Goal: Task Accomplishment & Management: Complete application form

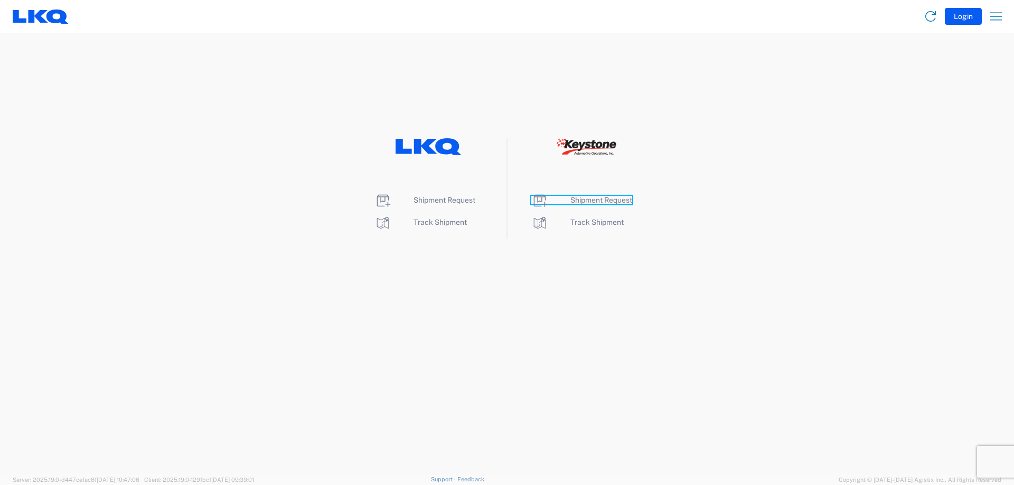
click at [627, 196] on span "Shipment Request" at bounding box center [601, 200] width 62 height 8
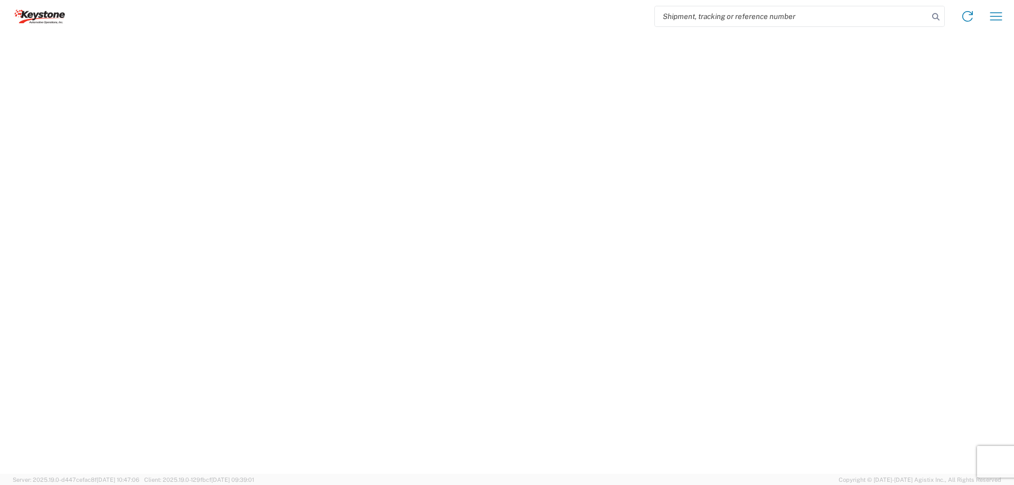
select select "FULL"
select select "LBS"
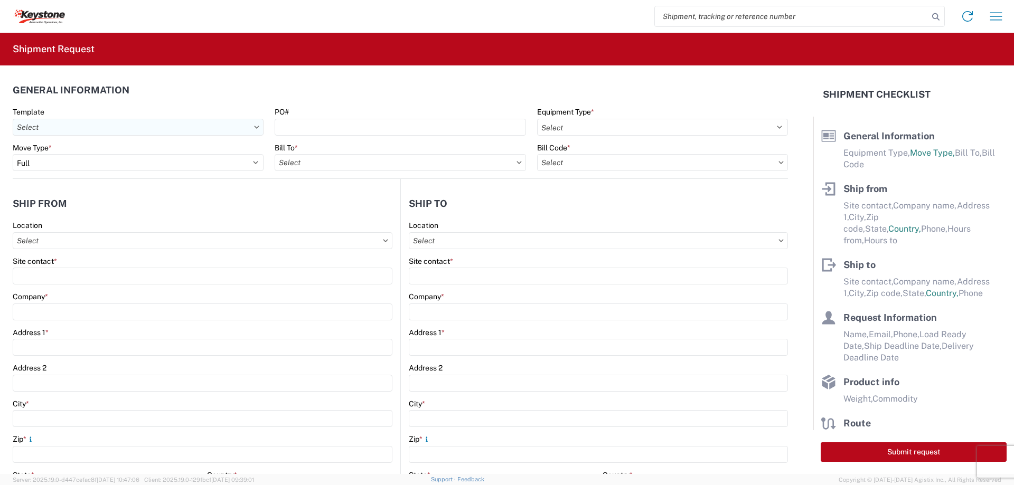
click at [223, 128] on input "text" at bounding box center [138, 127] width 251 height 17
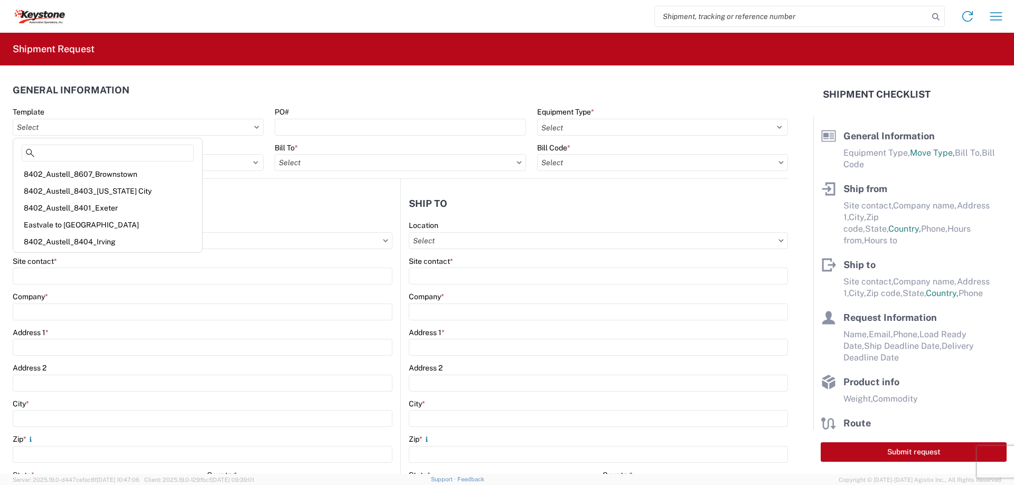
click at [410, 80] on header "General Information" at bounding box center [400, 90] width 775 height 24
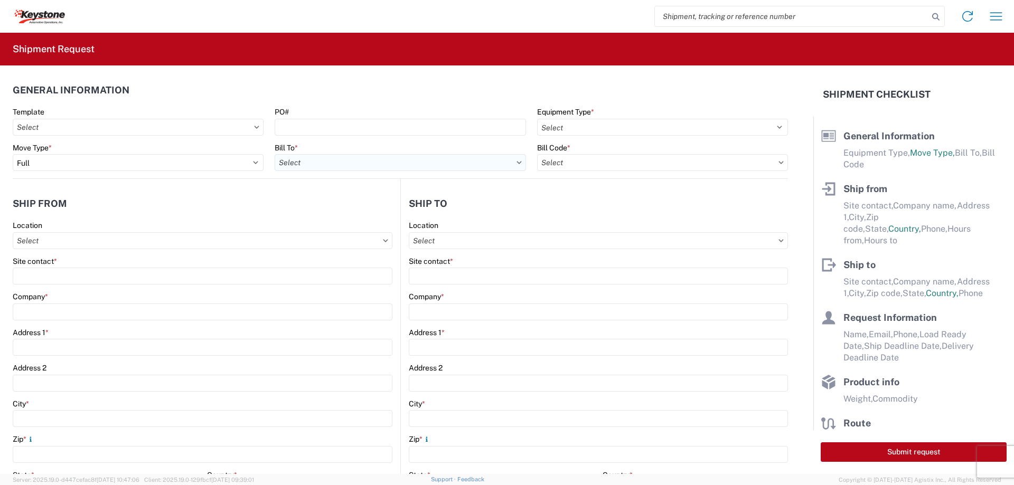
click at [516, 164] on input "text" at bounding box center [400, 162] width 251 height 17
type input "8164"
click at [575, 164] on input "text" at bounding box center [662, 162] width 251 height 17
click at [777, 164] on input "text" at bounding box center [662, 162] width 251 height 17
click at [769, 158] on input "text" at bounding box center [662, 162] width 251 height 17
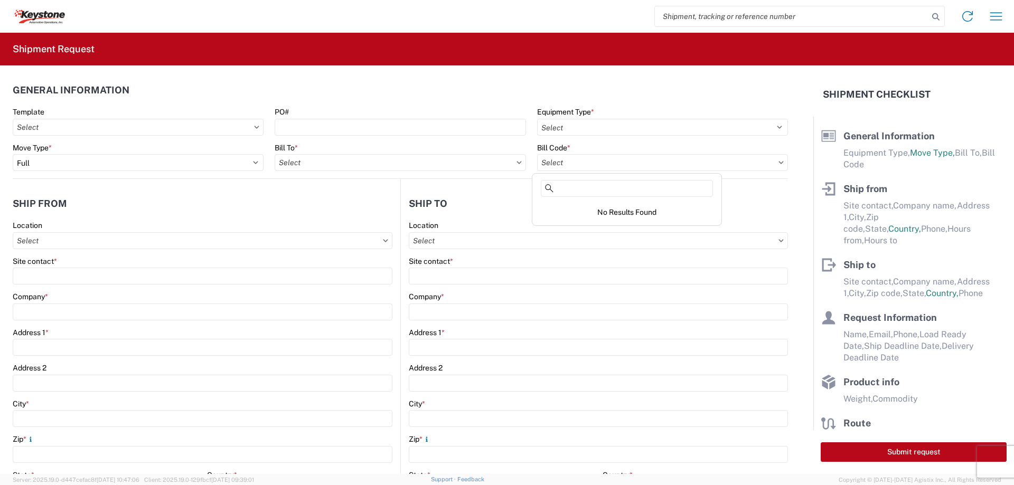
click at [778, 162] on icon at bounding box center [780, 162] width 5 height 3
click at [314, 163] on input "text" at bounding box center [400, 162] width 251 height 17
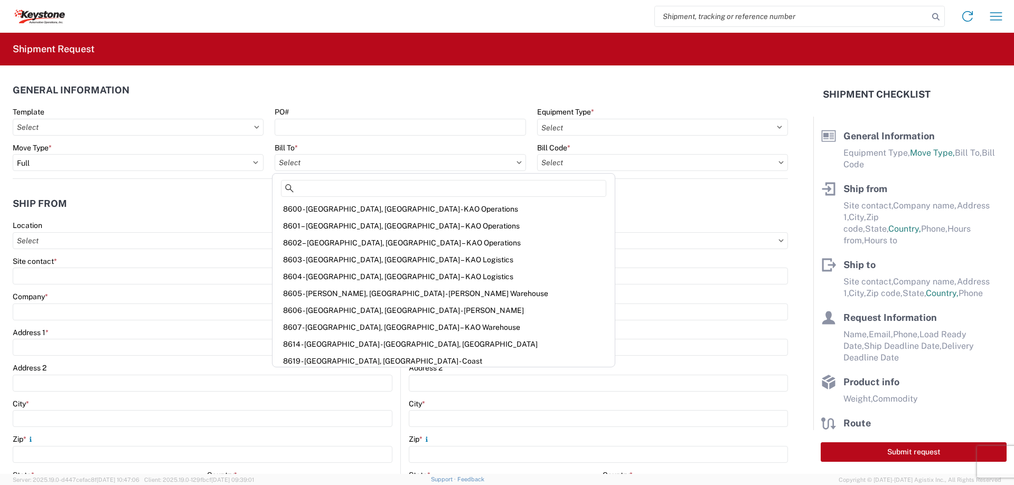
scroll to position [1320, 0]
click at [392, 324] on div "8614 - [GEOGRAPHIC_DATA] - [GEOGRAPHIC_DATA], [GEOGRAPHIC_DATA]" at bounding box center [444, 325] width 338 height 17
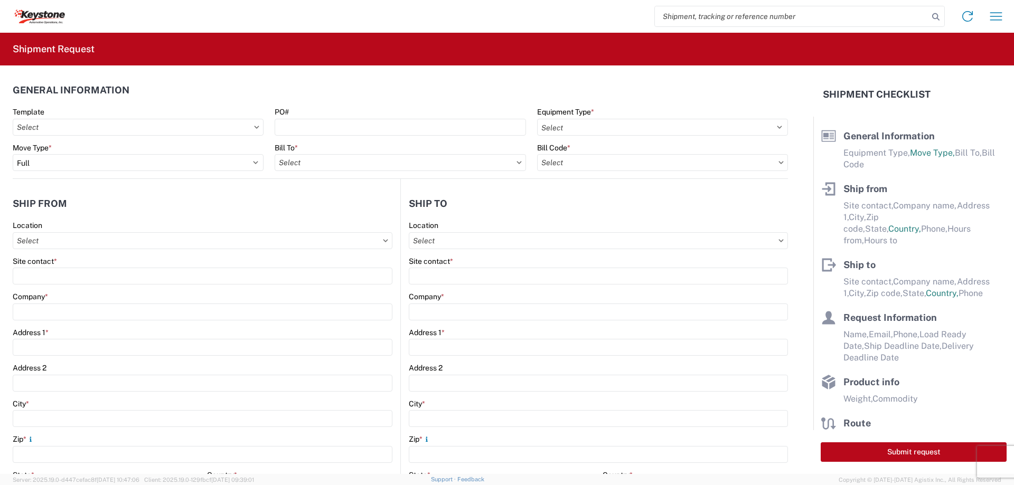
type input "8614 - [GEOGRAPHIC_DATA] - [GEOGRAPHIC_DATA], [GEOGRAPHIC_DATA]"
click at [640, 154] on input "text" at bounding box center [662, 162] width 251 height 17
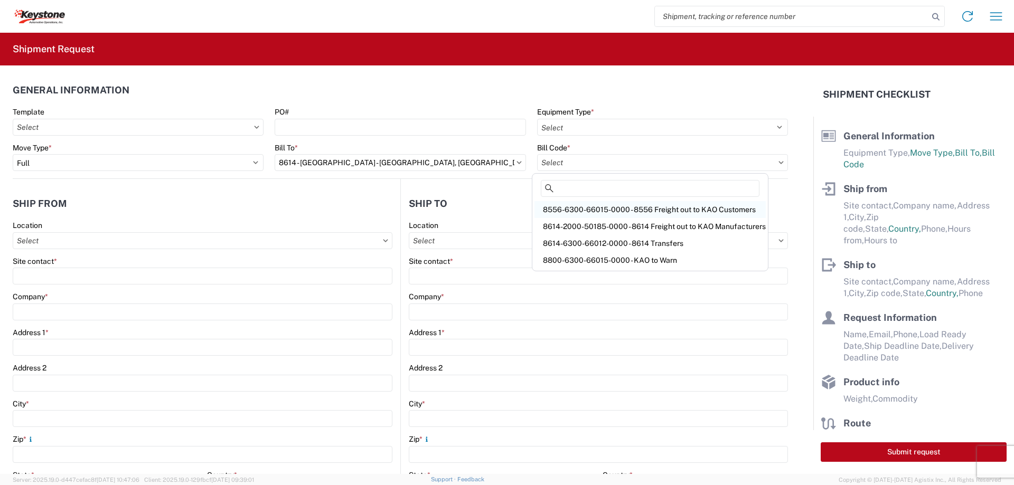
click at [743, 209] on div "8556-6300-66015-0000 - 8556 Freight out to KAO Customers" at bounding box center [649, 209] width 231 height 17
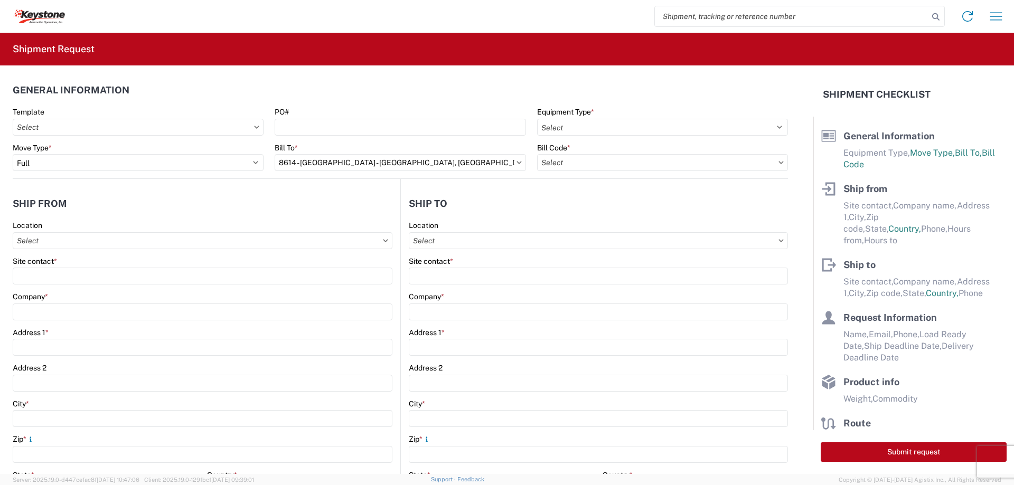
type input "8556-6300-66015-0000 - 8556 Freight out to KAO Customers"
click at [186, 245] on input "text" at bounding box center [203, 240] width 380 height 17
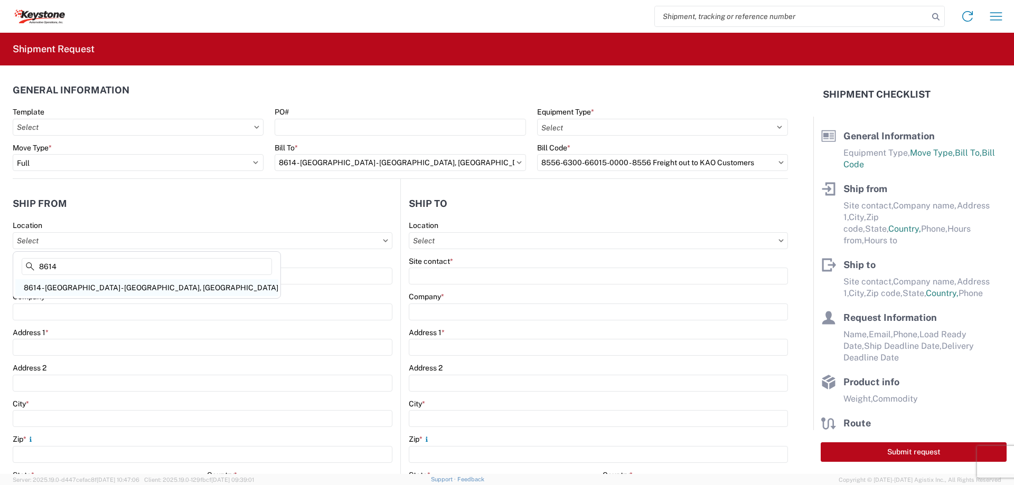
type input "8614"
click at [127, 287] on div "8614 - [GEOGRAPHIC_DATA] - [GEOGRAPHIC_DATA], [GEOGRAPHIC_DATA]" at bounding box center [146, 287] width 263 height 17
type input "8614 - [GEOGRAPHIC_DATA] - [GEOGRAPHIC_DATA], [GEOGRAPHIC_DATA]"
type input "KAO"
type input "[STREET_ADDRESS][PERSON_NAME]"
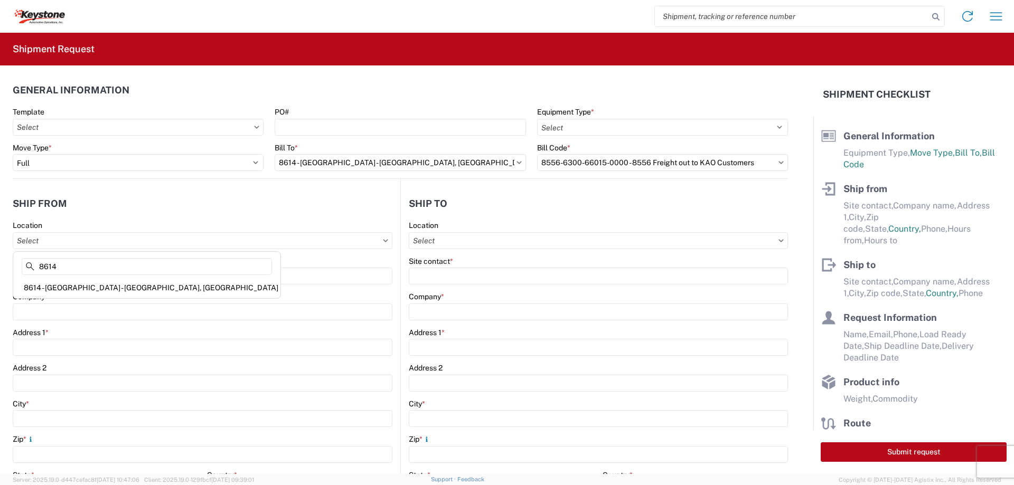
type input "Eastvale"
type input "91752"
select select "CA"
select select "US"
type input "07:00"
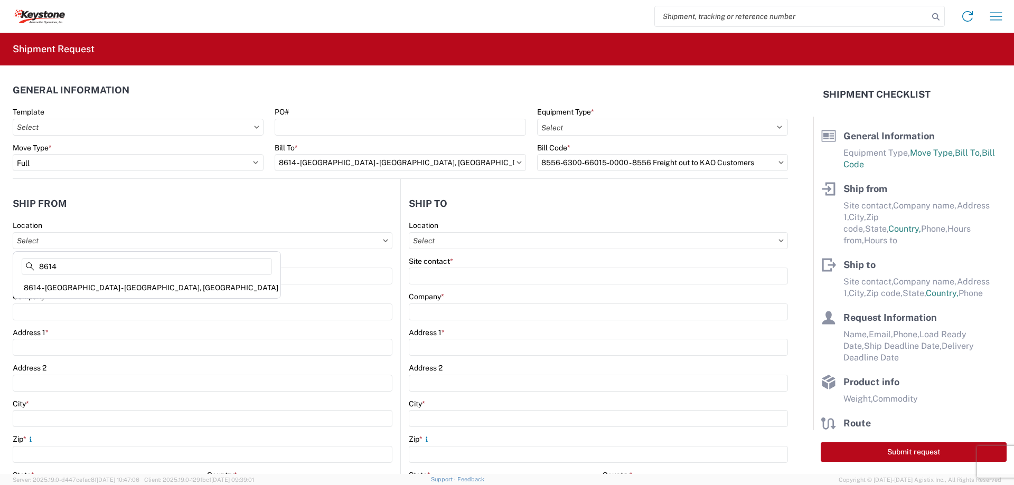
type input "17:00"
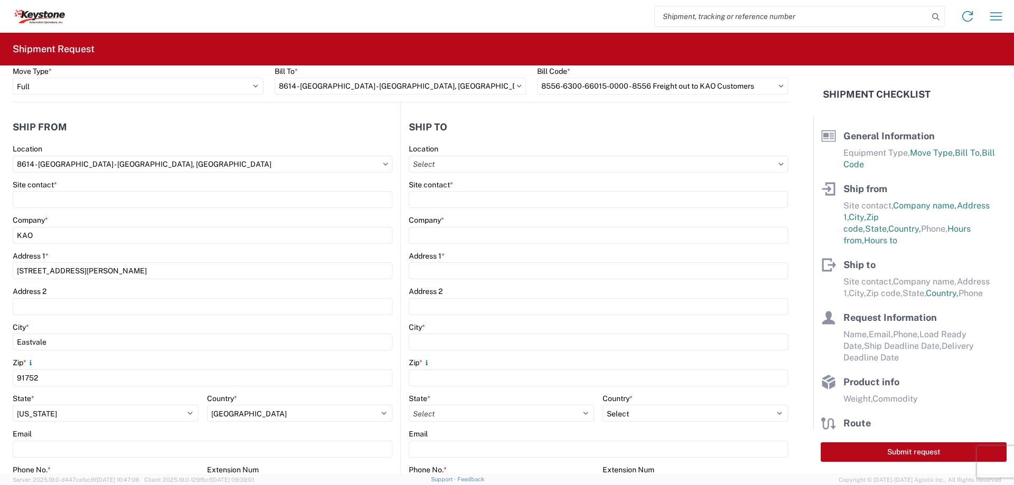
scroll to position [0, 0]
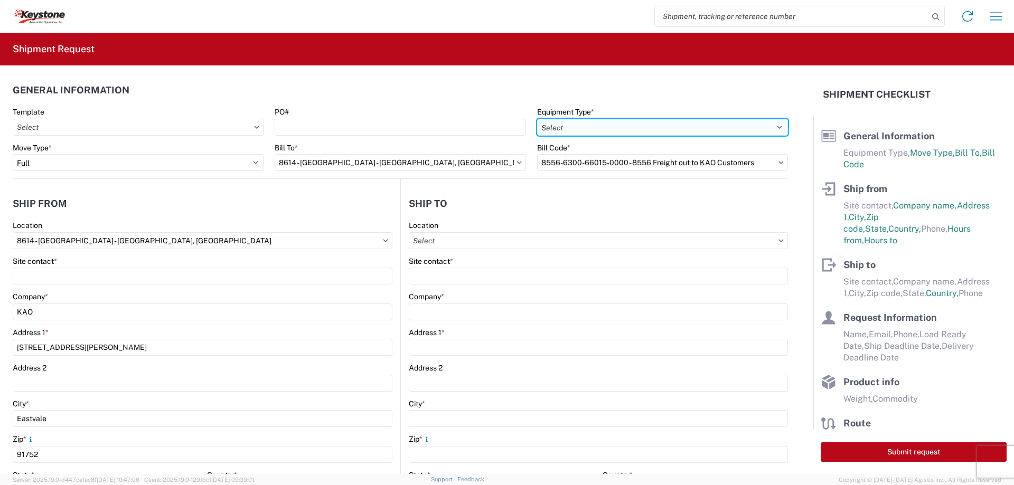
click at [657, 127] on select "Select 53’ Dry Van Flatbed Dropdeck (van) Lowboy (flatbed) Rail" at bounding box center [662, 127] width 251 height 17
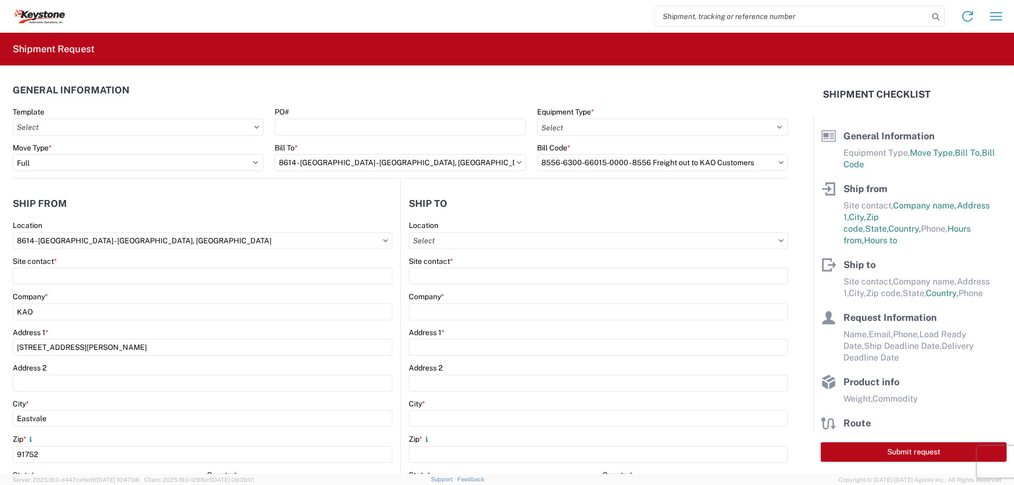
click at [473, 212] on header "Ship to" at bounding box center [594, 204] width 387 height 24
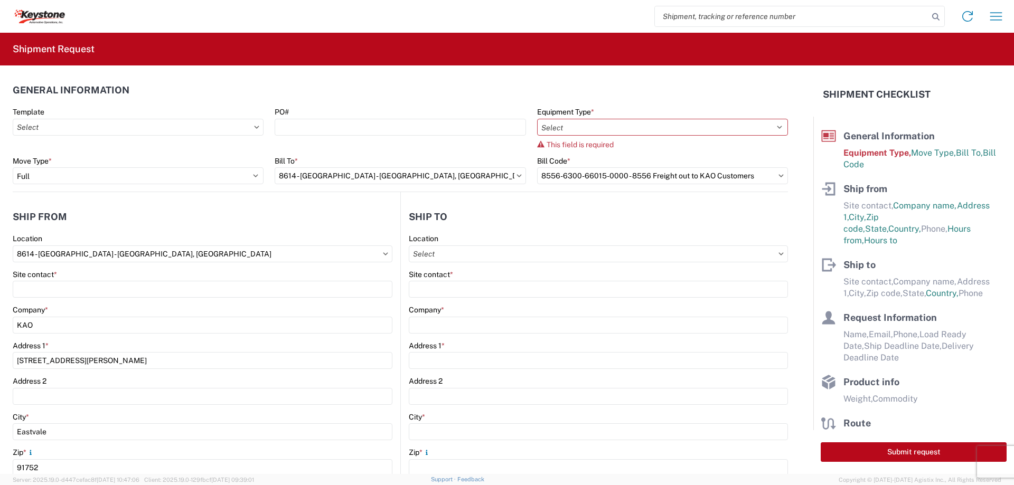
click at [635, 219] on header "Ship to" at bounding box center [594, 217] width 387 height 24
click at [426, 83] on header "General Information" at bounding box center [400, 90] width 775 height 24
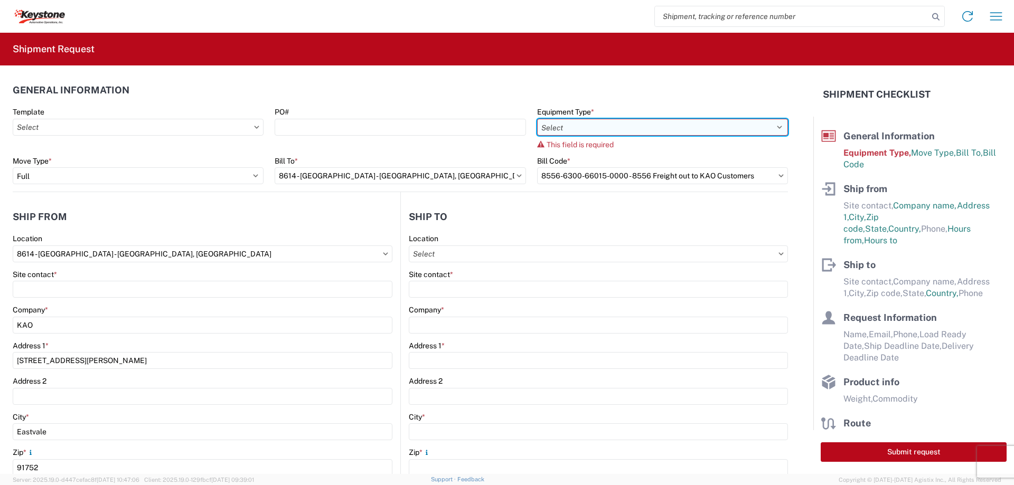
click at [643, 128] on select "Select 53’ Dry Van Flatbed Dropdeck (van) Lowboy (flatbed) Rail" at bounding box center [662, 127] width 251 height 17
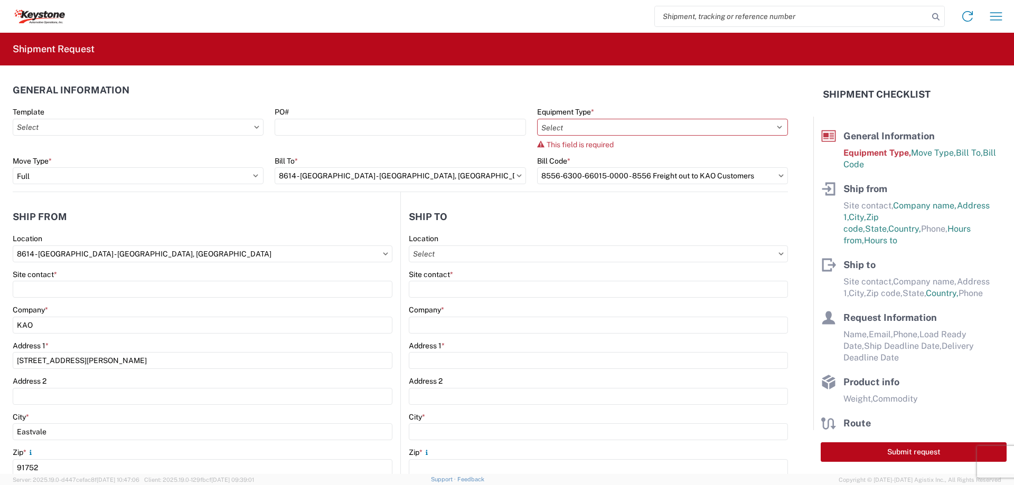
click at [448, 88] on header "General Information" at bounding box center [400, 90] width 775 height 24
click at [505, 259] on input "text" at bounding box center [598, 254] width 379 height 17
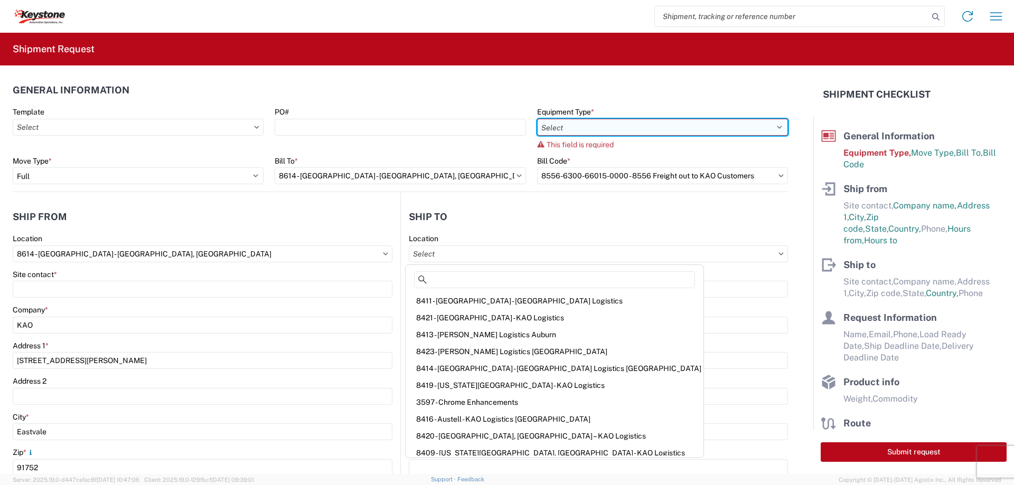
click at [776, 127] on select "Select 53’ Dry Van Flatbed Dropdeck (van) Lowboy (flatbed) Rail" at bounding box center [662, 127] width 251 height 17
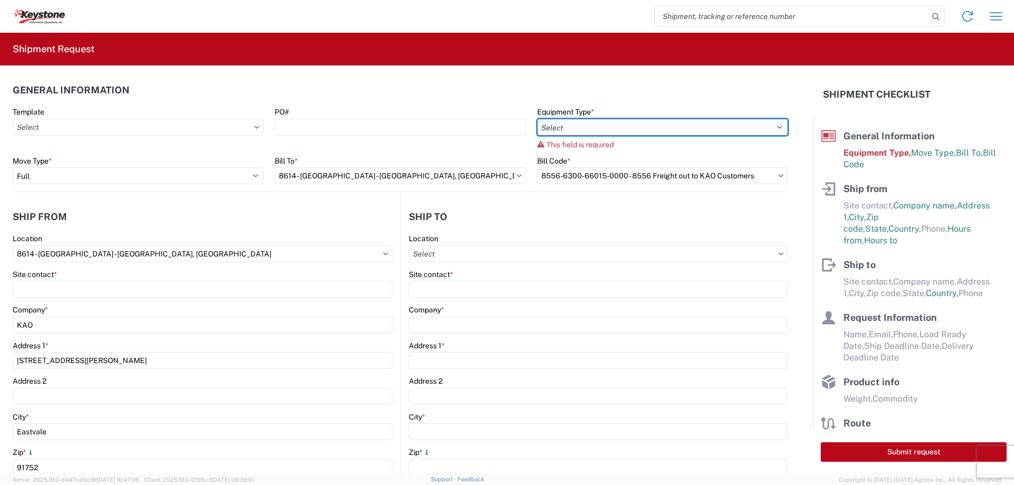
click at [537, 119] on select "Select 53’ Dry Van Flatbed Dropdeck (van) Lowboy (flatbed) Rail" at bounding box center [662, 127] width 251 height 17
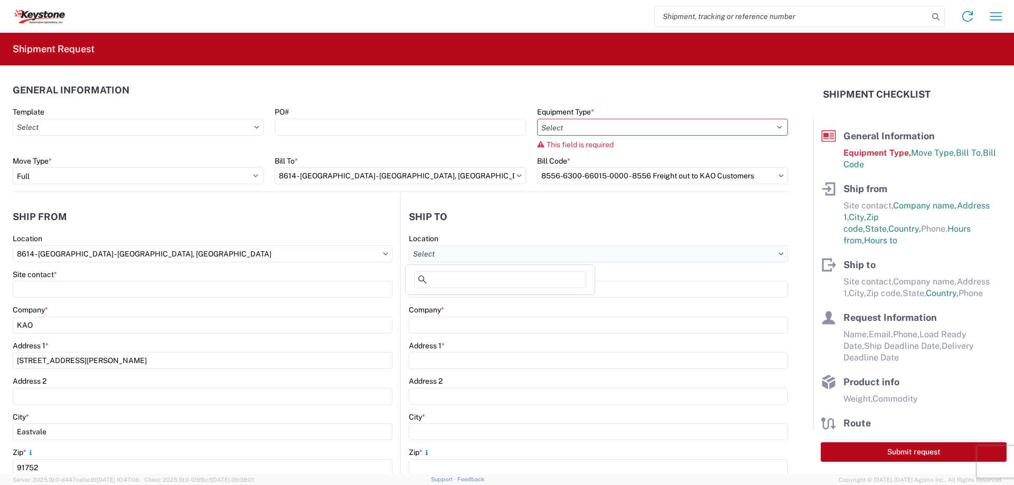
click at [624, 256] on input "text" at bounding box center [598, 254] width 379 height 17
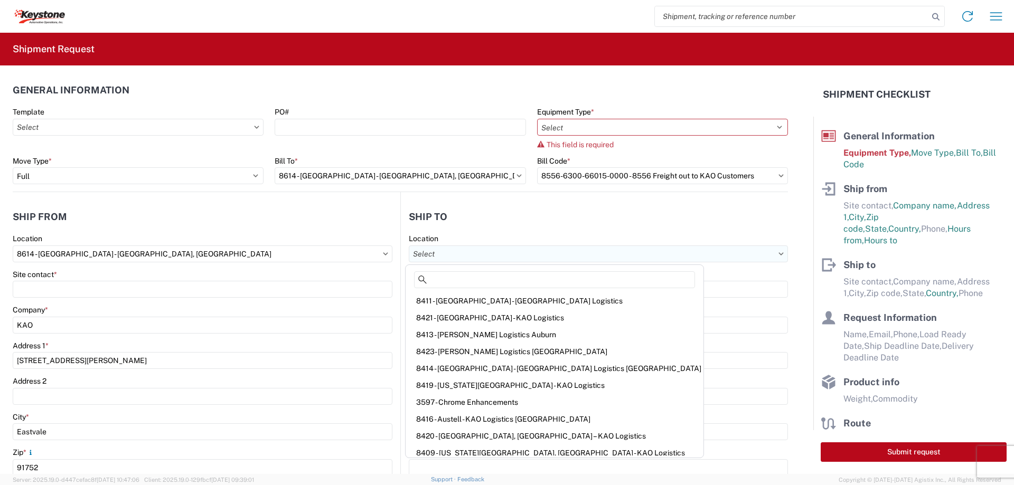
click at [637, 258] on input "text" at bounding box center [598, 254] width 379 height 17
click at [770, 257] on input "text" at bounding box center [598, 254] width 379 height 17
click at [453, 258] on input "text" at bounding box center [598, 254] width 379 height 17
click at [636, 289] on input "Site contact *" at bounding box center [598, 289] width 379 height 17
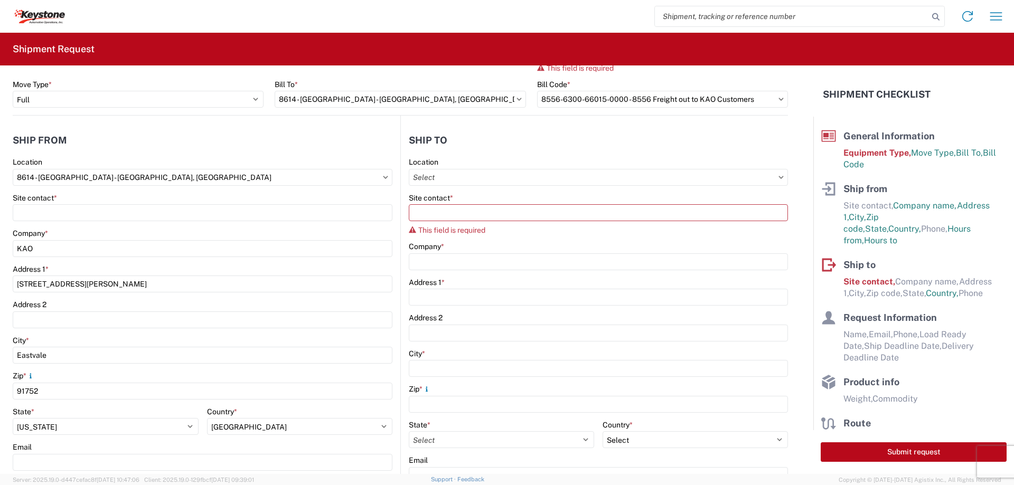
scroll to position [53, 0]
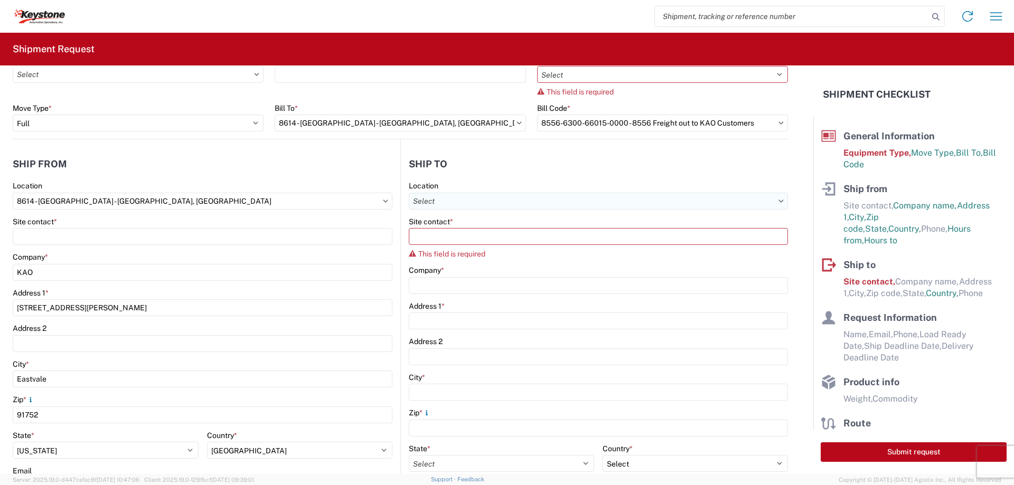
click at [751, 195] on input "text" at bounding box center [598, 201] width 379 height 17
click at [762, 203] on input "text" at bounding box center [598, 201] width 379 height 17
click at [772, 205] on input "text" at bounding box center [598, 201] width 379 height 17
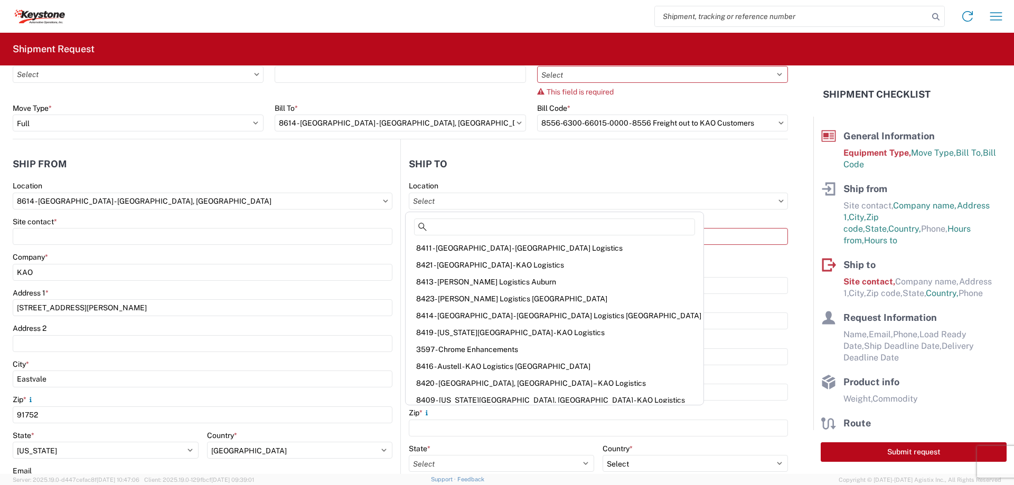
click at [779, 201] on icon at bounding box center [781, 201] width 5 height 3
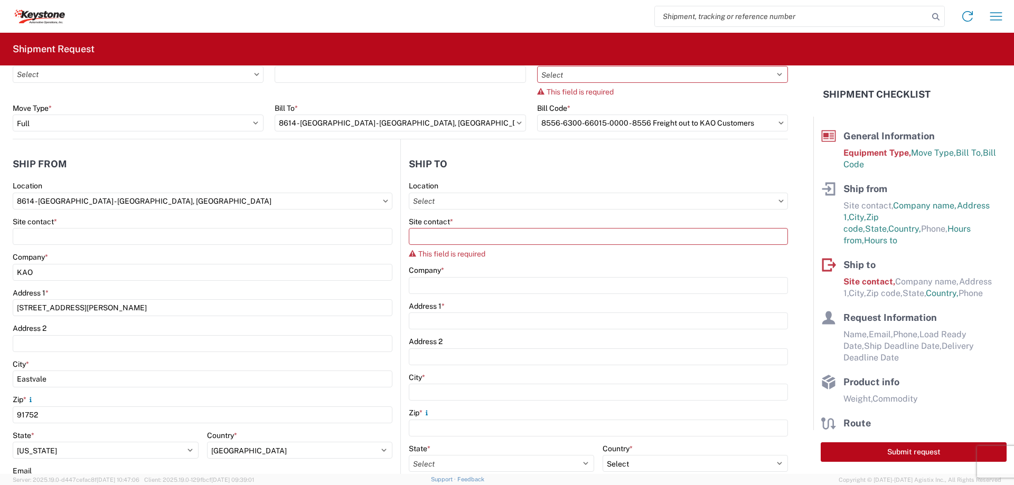
click at [779, 201] on icon at bounding box center [781, 201] width 5 height 3
click at [767, 200] on input "text" at bounding box center [598, 201] width 379 height 17
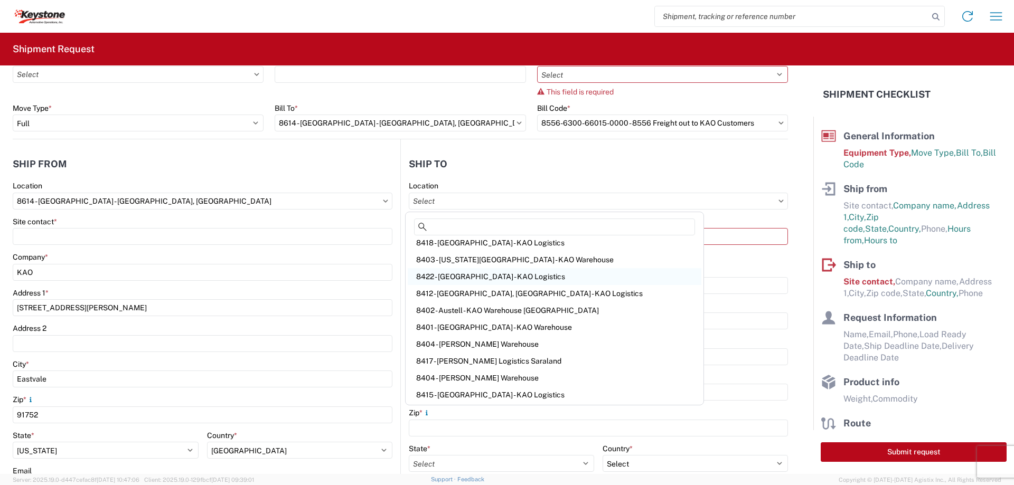
scroll to position [0, 0]
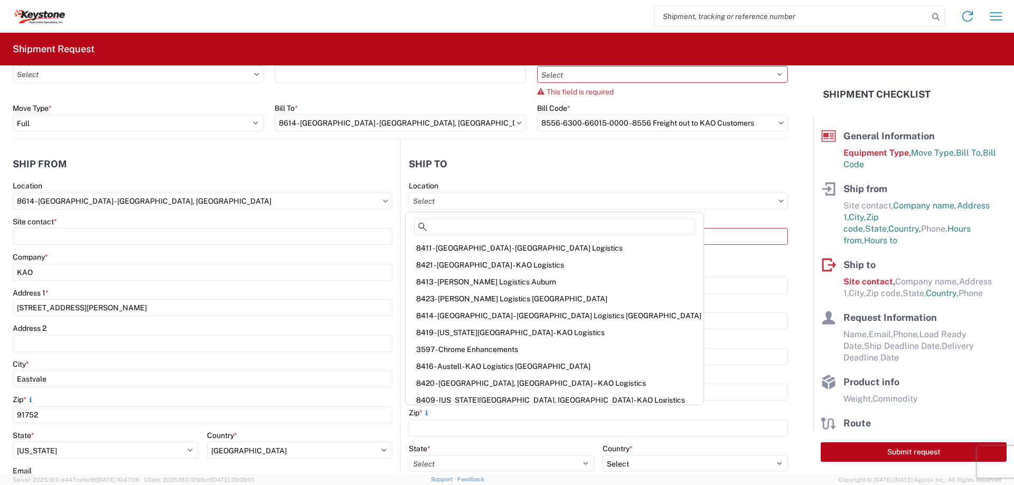
click at [778, 251] on div "This field is required" at bounding box center [598, 254] width 379 height 8
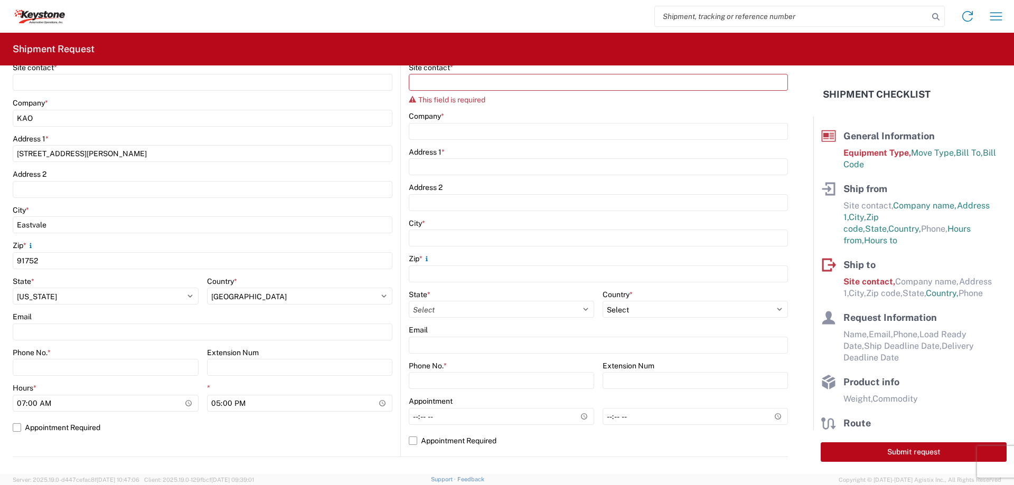
scroll to position [211, 0]
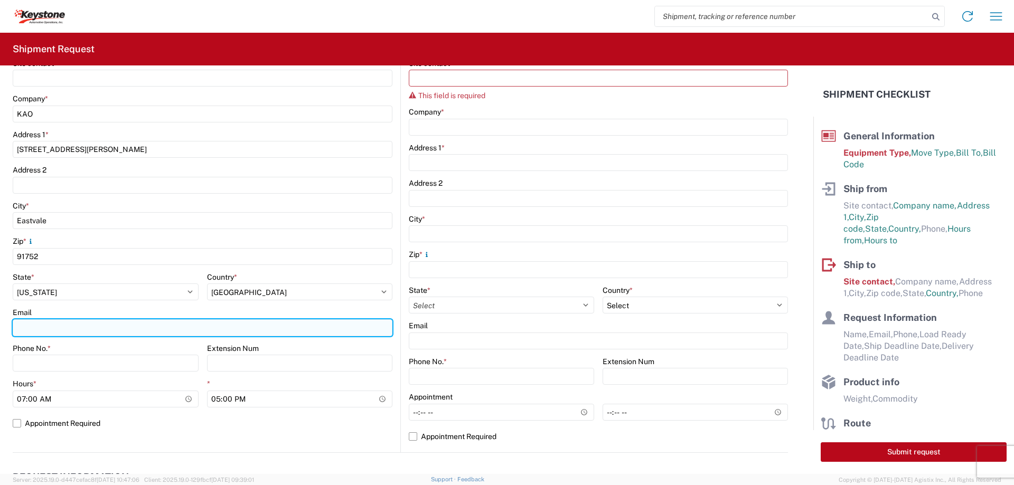
click at [121, 328] on input "Email" at bounding box center [203, 327] width 380 height 17
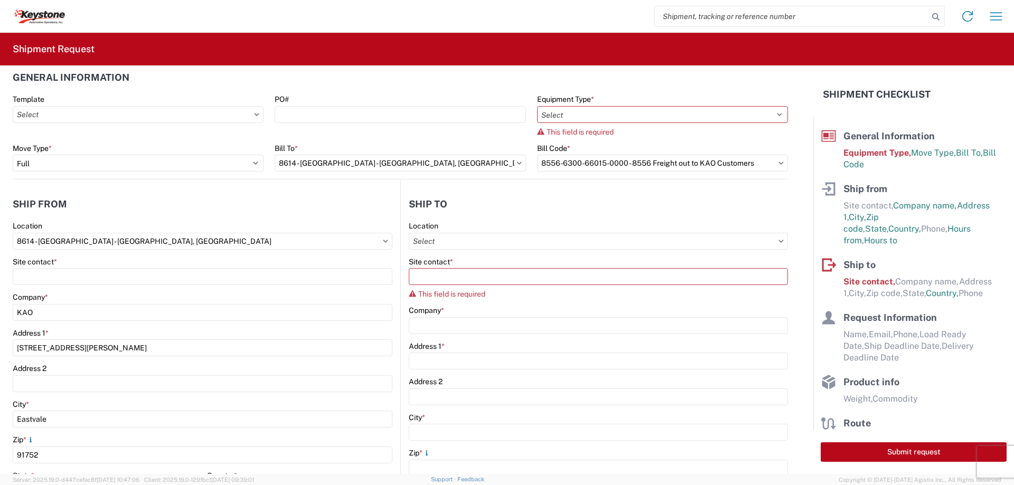
scroll to position [0, 0]
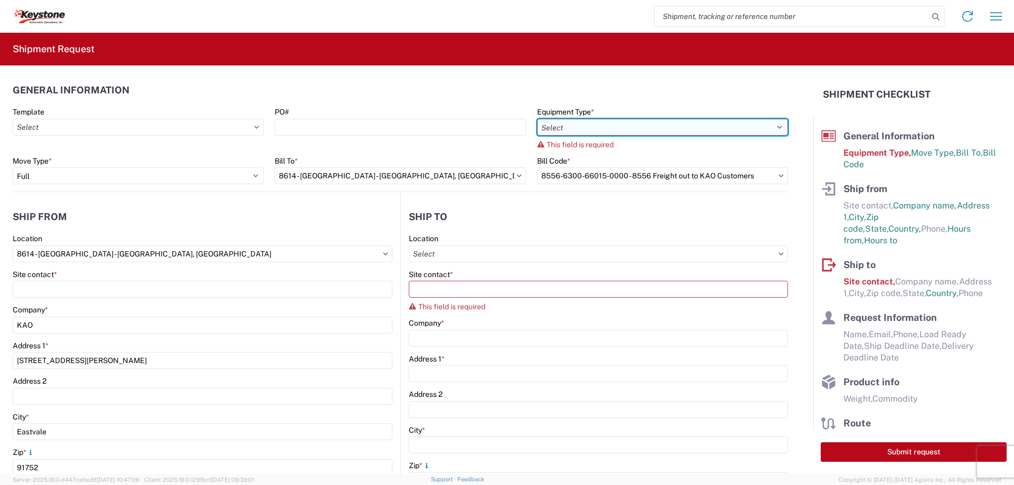
click at [692, 125] on select "Select 53’ Dry Van Flatbed Dropdeck (van) Lowboy (flatbed) Rail" at bounding box center [662, 127] width 251 height 17
select select "STDV"
click at [537, 119] on select "Select 53’ Dry Van Flatbed Dropdeck (van) Lowboy (flatbed) Rail" at bounding box center [662, 127] width 251 height 17
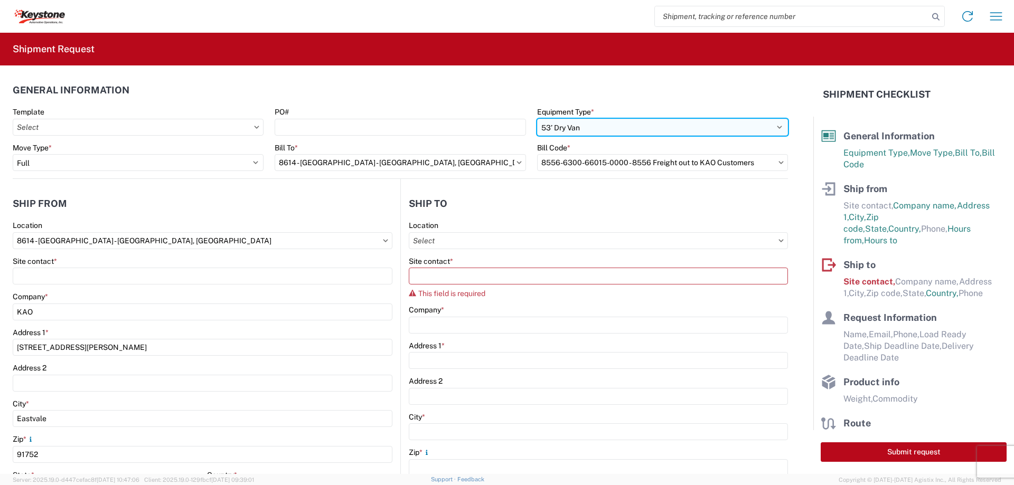
click at [718, 126] on select "Select 53’ Dry Van Flatbed Dropdeck (van) Lowboy (flatbed) Rail" at bounding box center [662, 127] width 251 height 17
click at [537, 119] on select "Select 53’ Dry Van Flatbed Dropdeck (van) Lowboy (flatbed) Rail" at bounding box center [662, 127] width 251 height 17
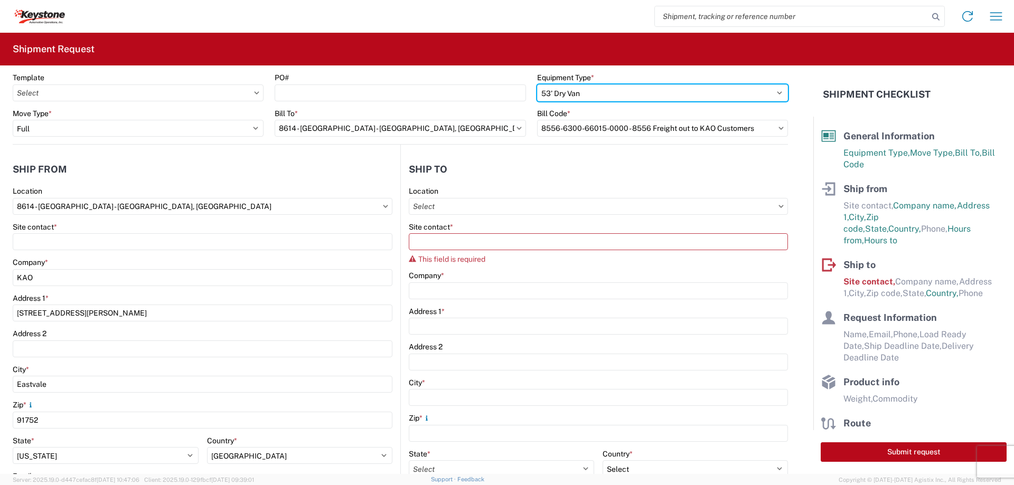
scroll to position [53, 0]
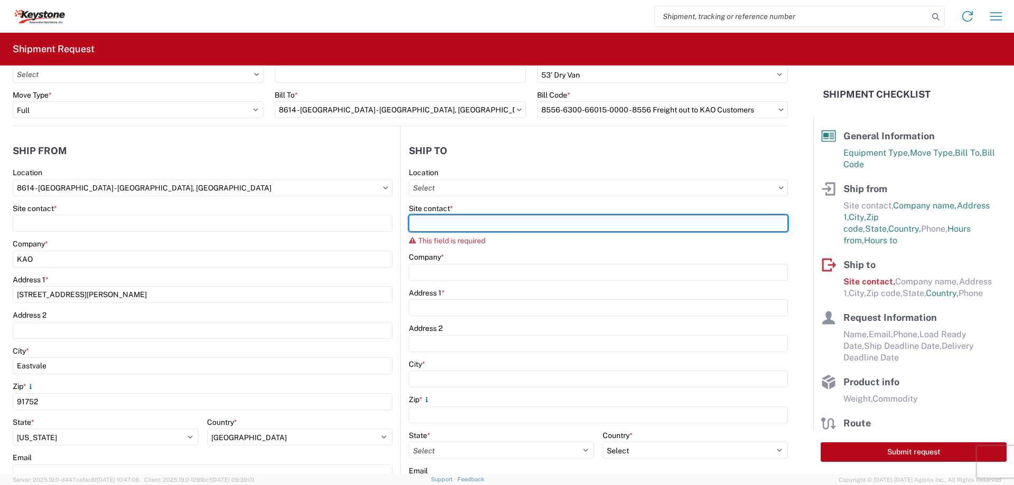
click at [620, 221] on input "Site contact *" at bounding box center [598, 223] width 379 height 17
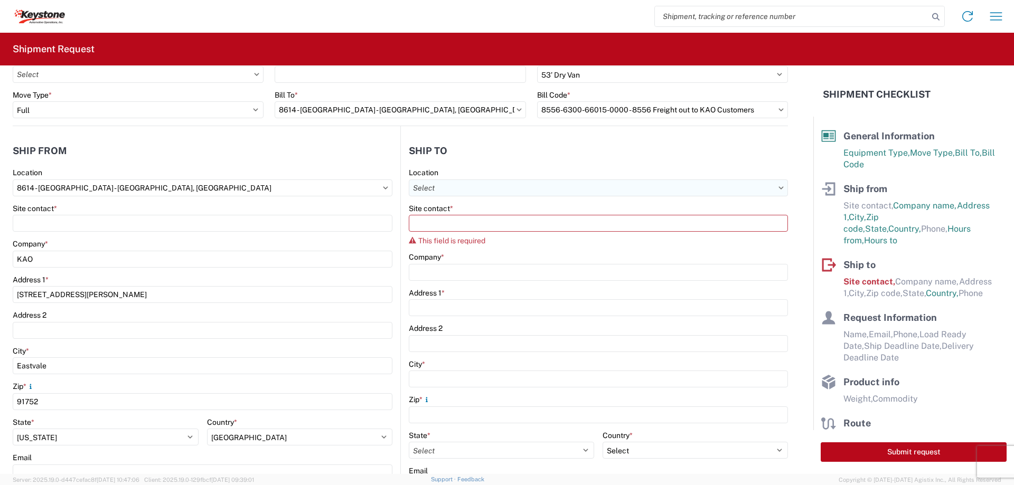
click at [638, 191] on input "text" at bounding box center [598, 188] width 379 height 17
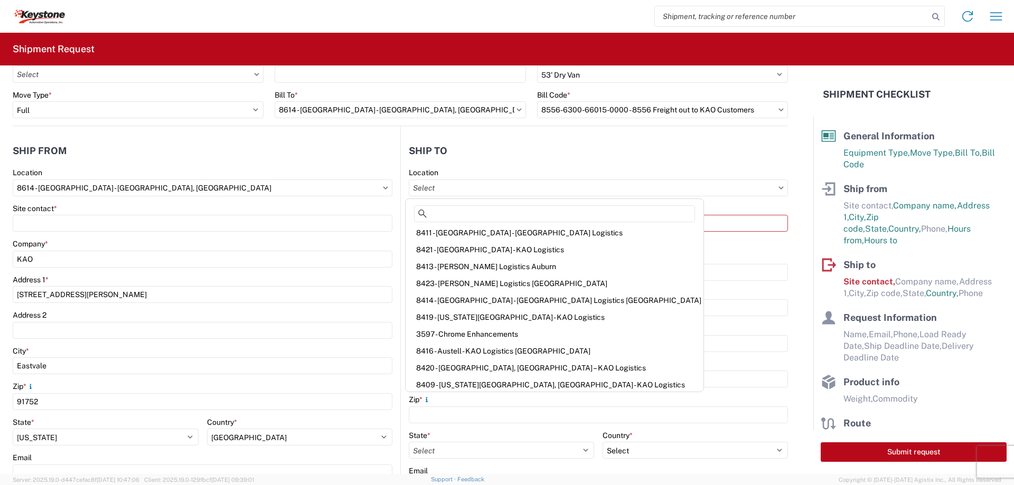
scroll to position [0, 0]
click at [673, 224] on input "Site contact *" at bounding box center [598, 223] width 379 height 17
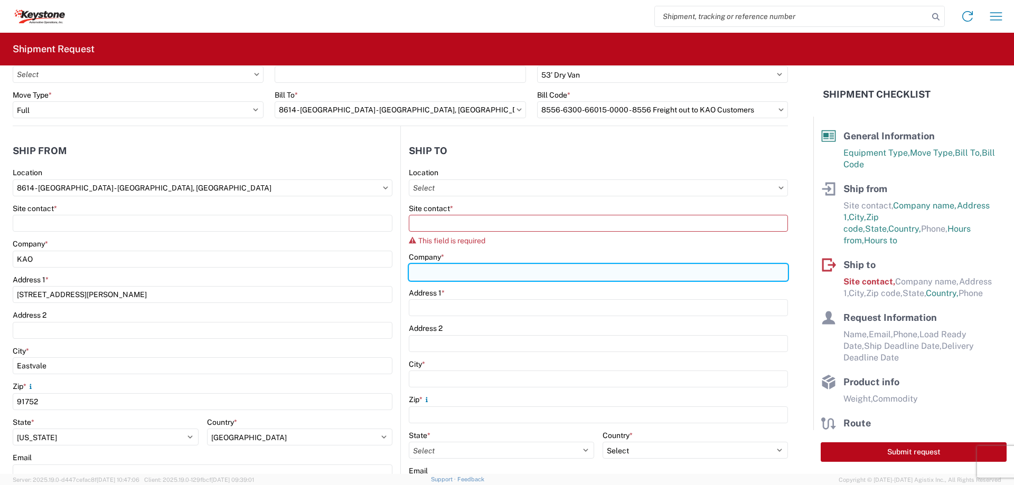
click at [524, 276] on input "Company *" at bounding box center [598, 272] width 379 height 17
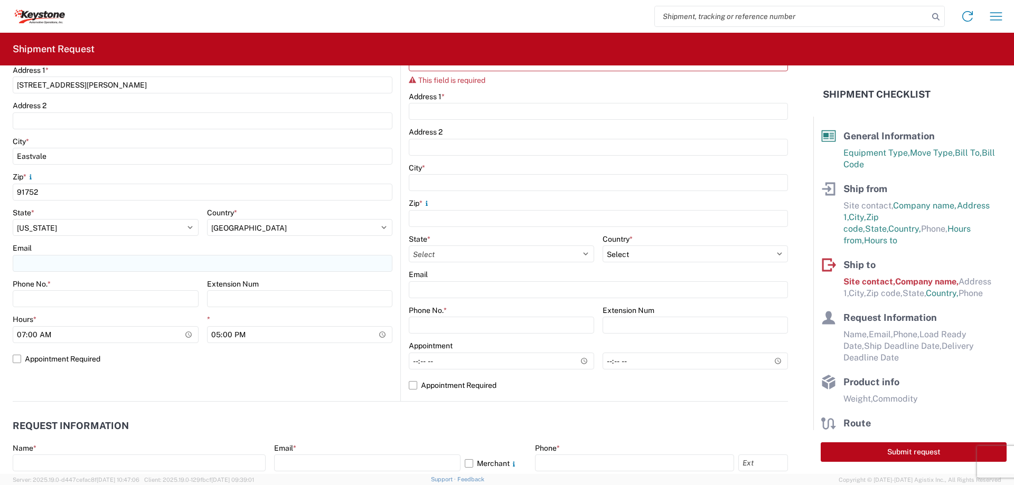
scroll to position [264, 0]
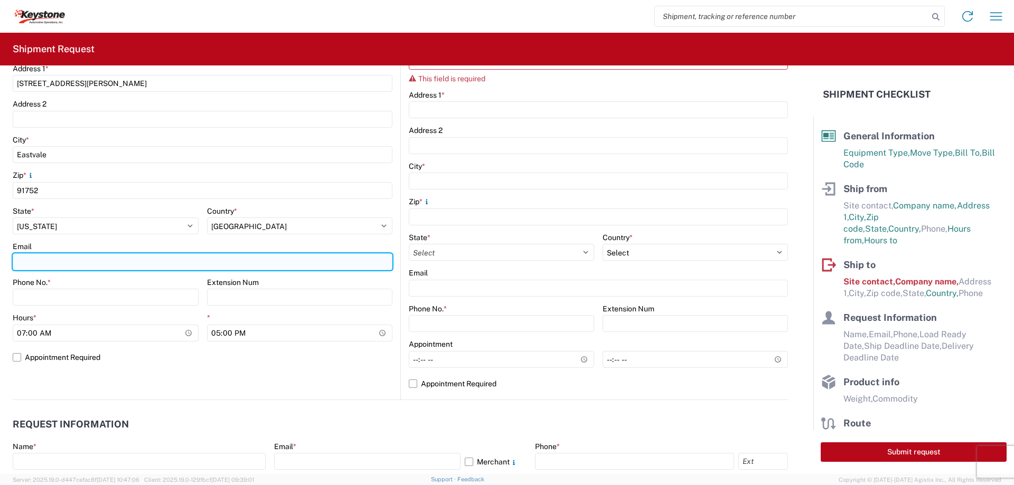
click at [190, 267] on input "Email" at bounding box center [203, 261] width 380 height 17
type input "[EMAIL_ADDRESS][DOMAIN_NAME],axmill"
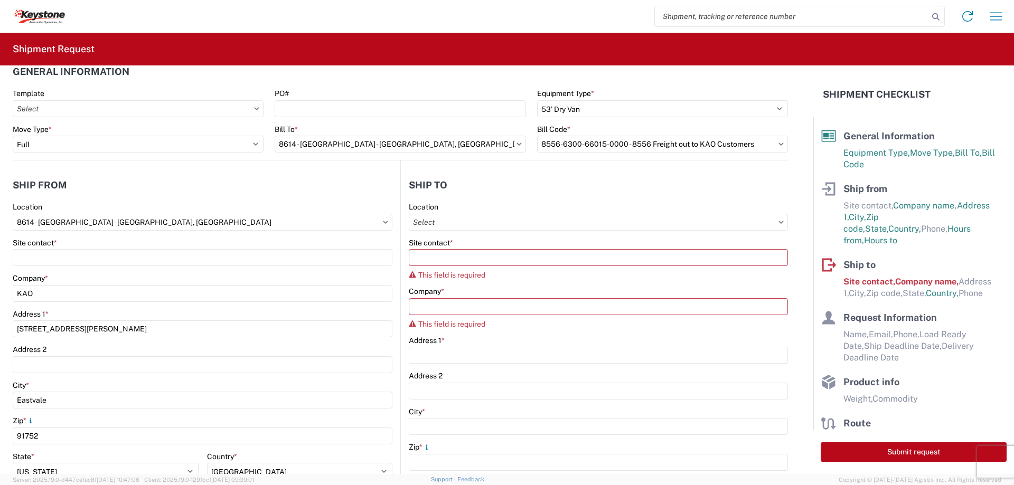
scroll to position [0, 0]
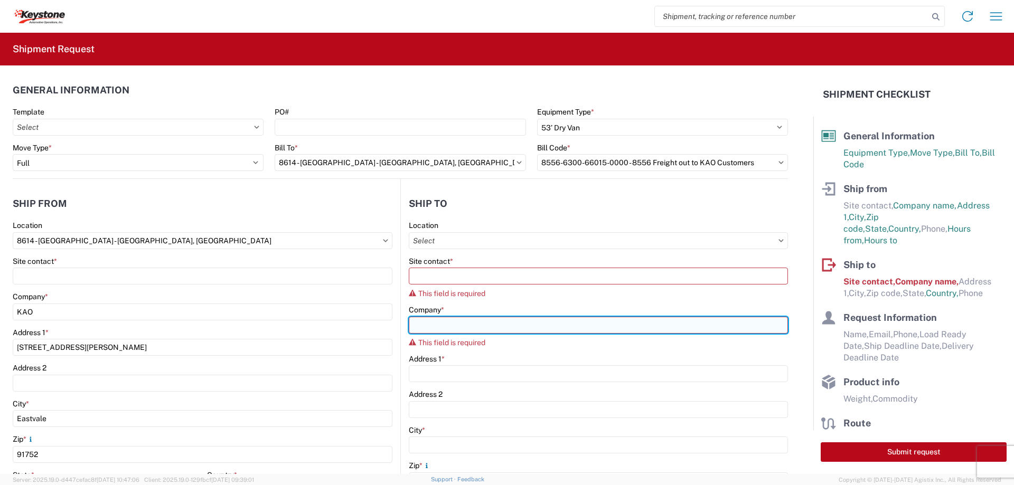
click at [531, 328] on input "Company *" at bounding box center [598, 325] width 379 height 17
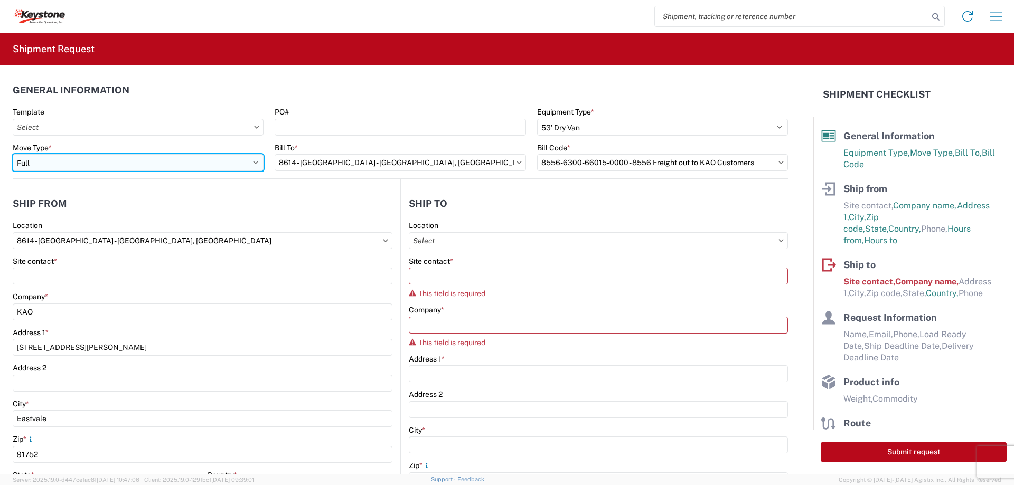
click at [231, 157] on select "Select Full Partial TL" at bounding box center [138, 162] width 251 height 17
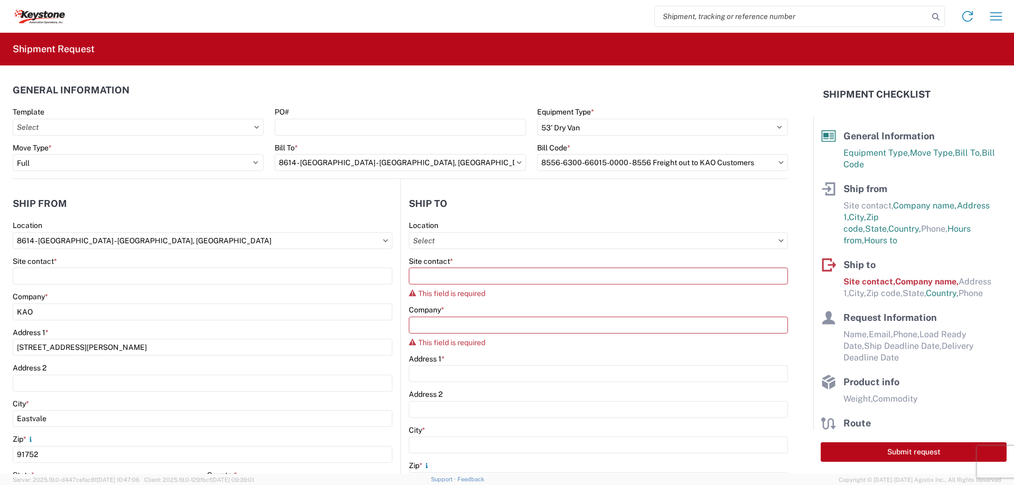
click at [696, 195] on header "Ship to" at bounding box center [594, 204] width 387 height 24
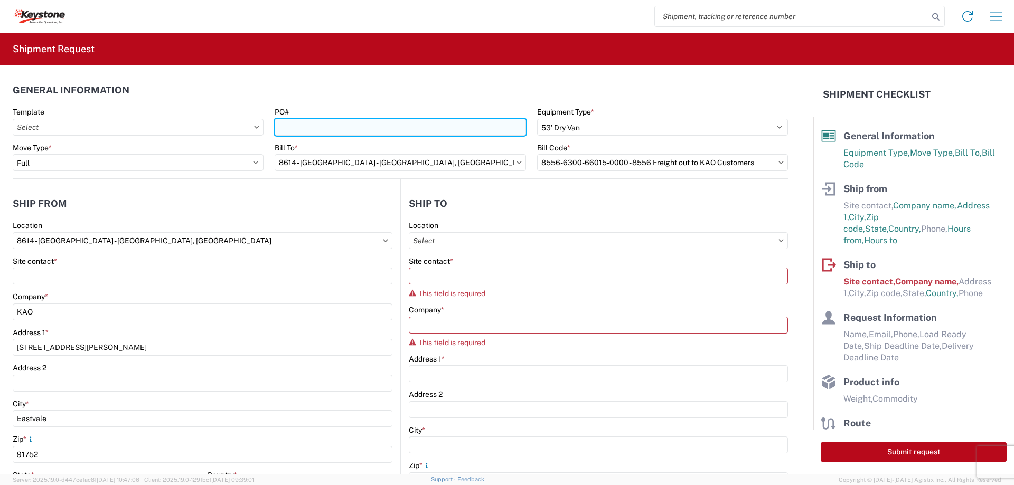
click at [289, 126] on input "PO#" at bounding box center [400, 127] width 251 height 17
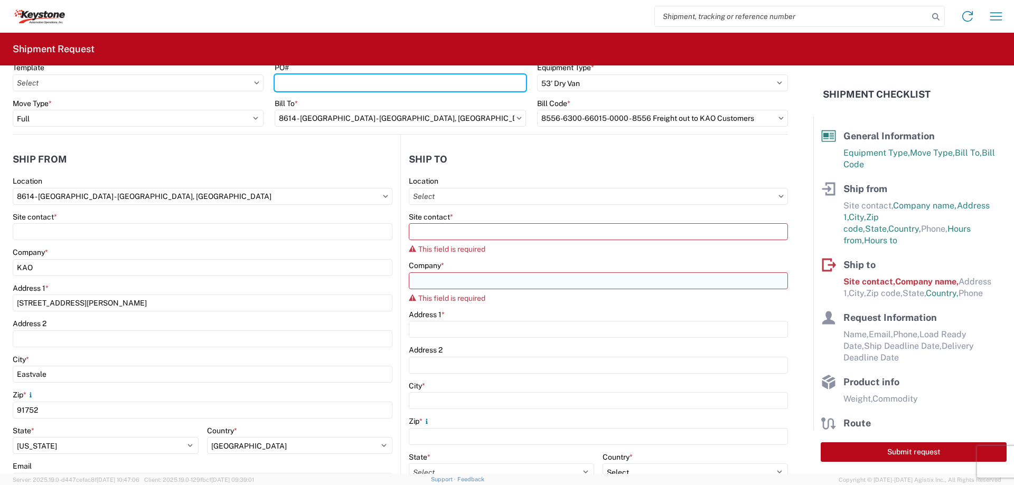
scroll to position [106, 0]
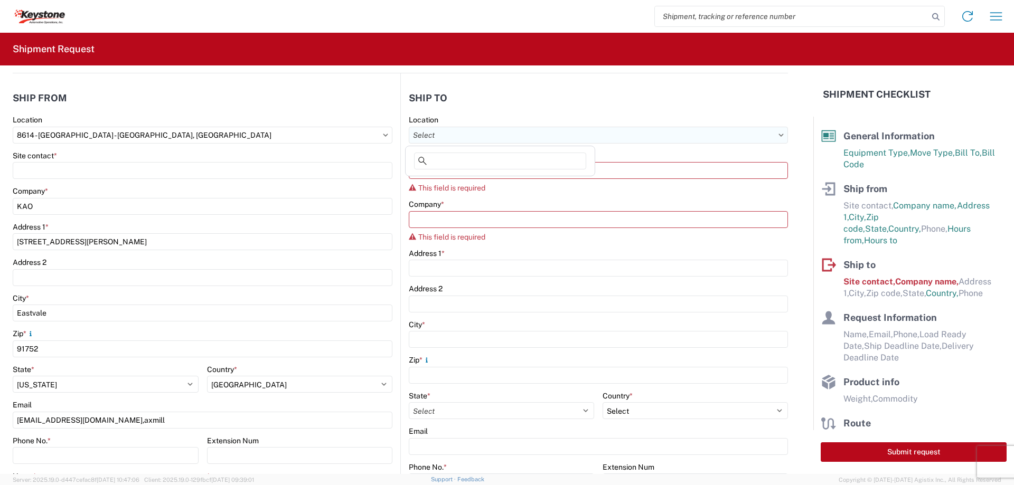
click at [612, 139] on input "text" at bounding box center [598, 135] width 379 height 17
type input "s"
click at [492, 153] on input "SCK4" at bounding box center [500, 161] width 172 height 17
type input "SCK4"
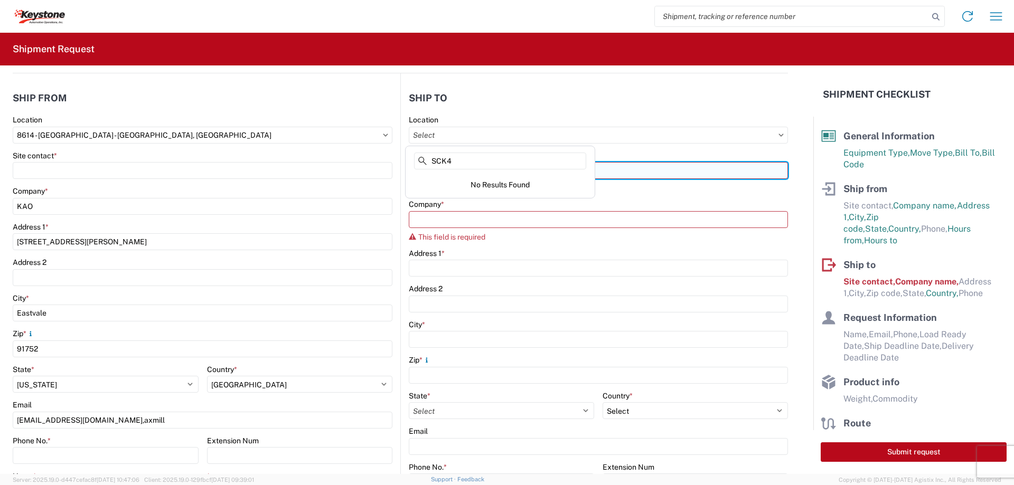
click at [644, 165] on input "Site contact *" at bounding box center [598, 170] width 379 height 17
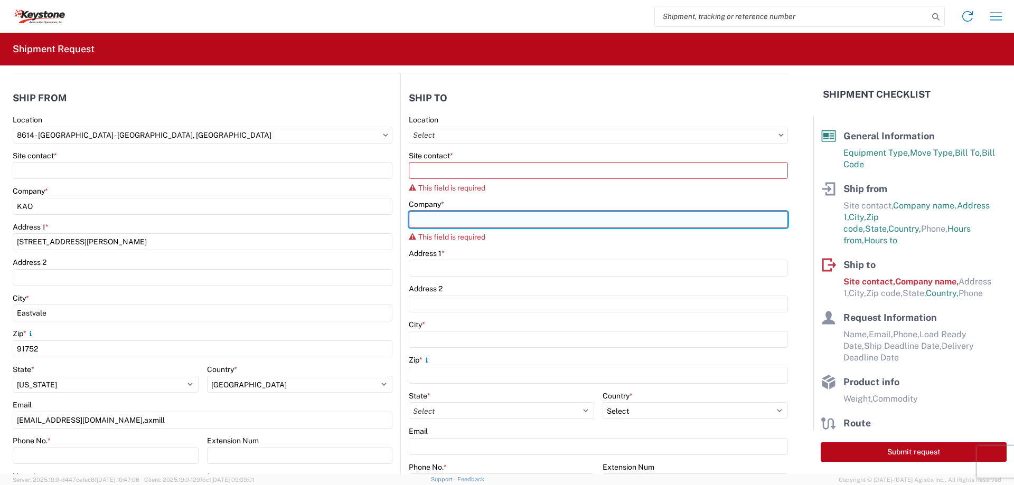
click at [551, 214] on input "Company *" at bounding box center [598, 219] width 379 height 17
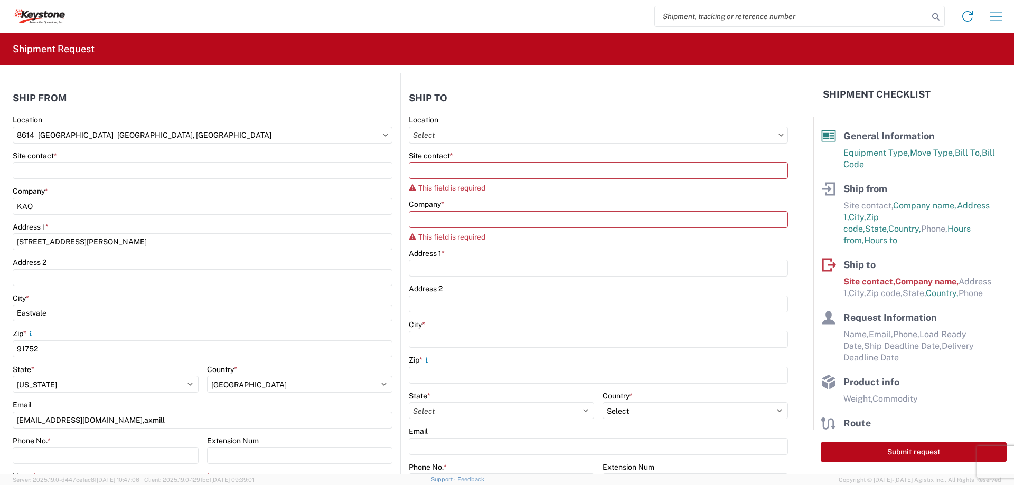
click at [594, 125] on div "Location" at bounding box center [598, 129] width 379 height 29
click at [599, 129] on input "text" at bounding box center [598, 135] width 379 height 17
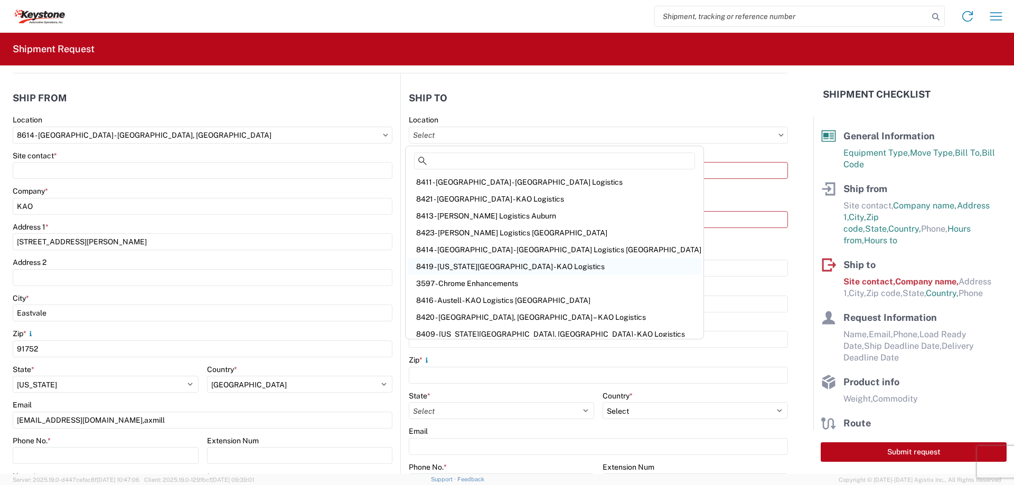
scroll to position [174, 0]
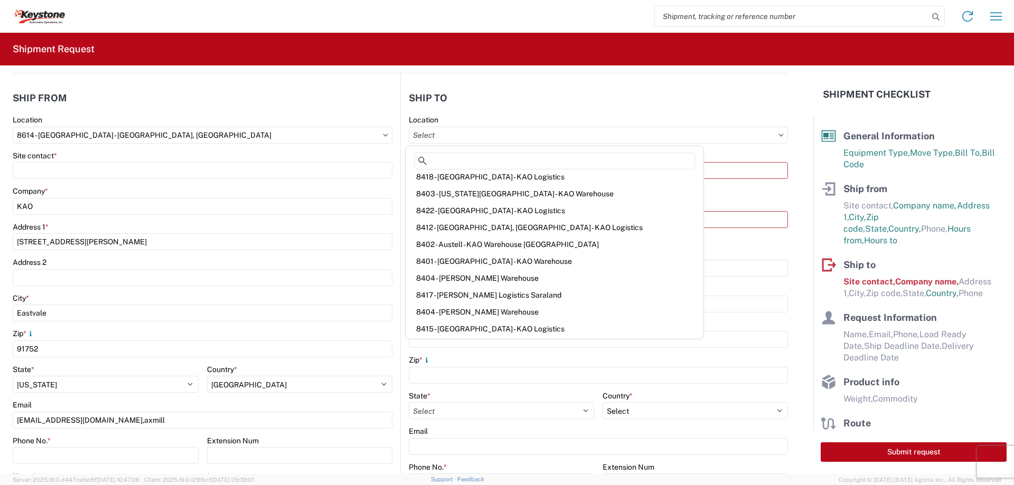
click at [736, 257] on div "Address 1 *" at bounding box center [598, 254] width 379 height 10
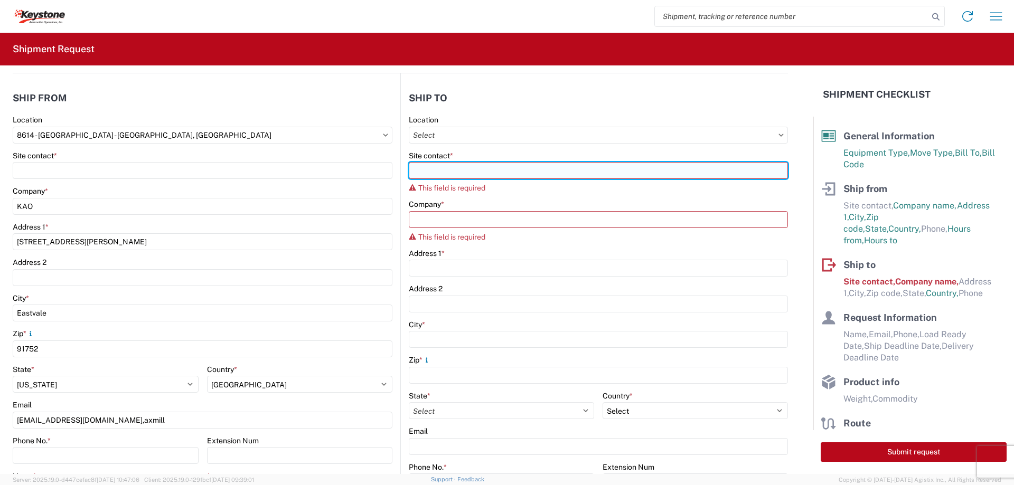
click at [637, 172] on input "Site contact *" at bounding box center [598, 170] width 379 height 17
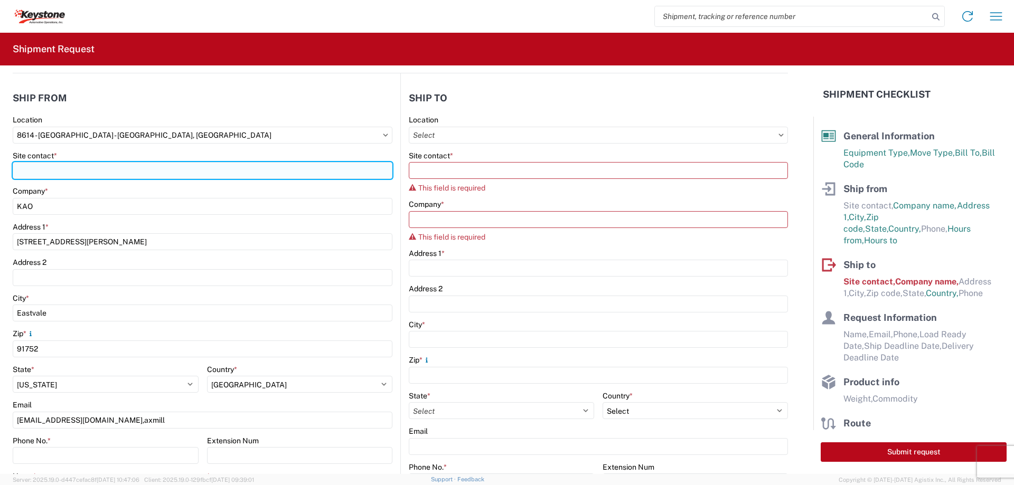
click at [198, 178] on input "Site contact *" at bounding box center [203, 170] width 380 height 17
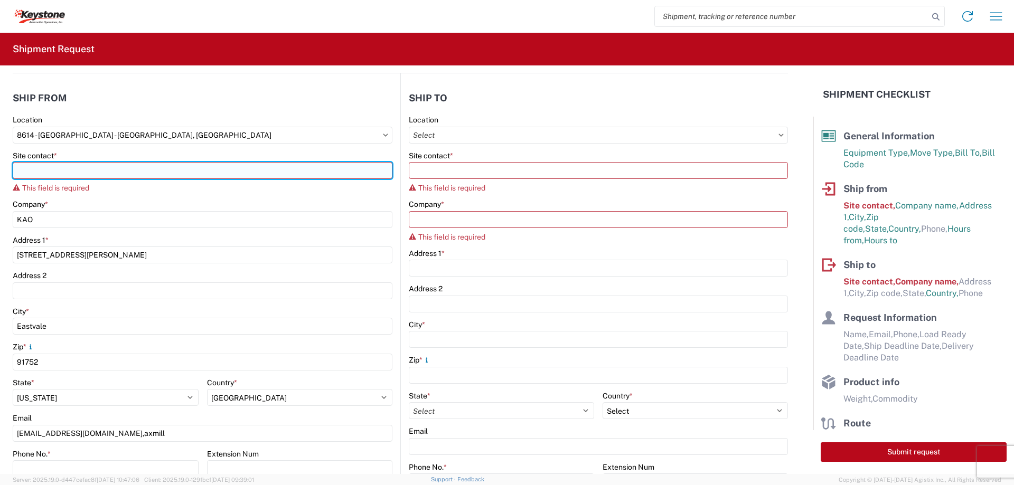
click at [109, 168] on input "Site contact *" at bounding box center [203, 170] width 380 height 17
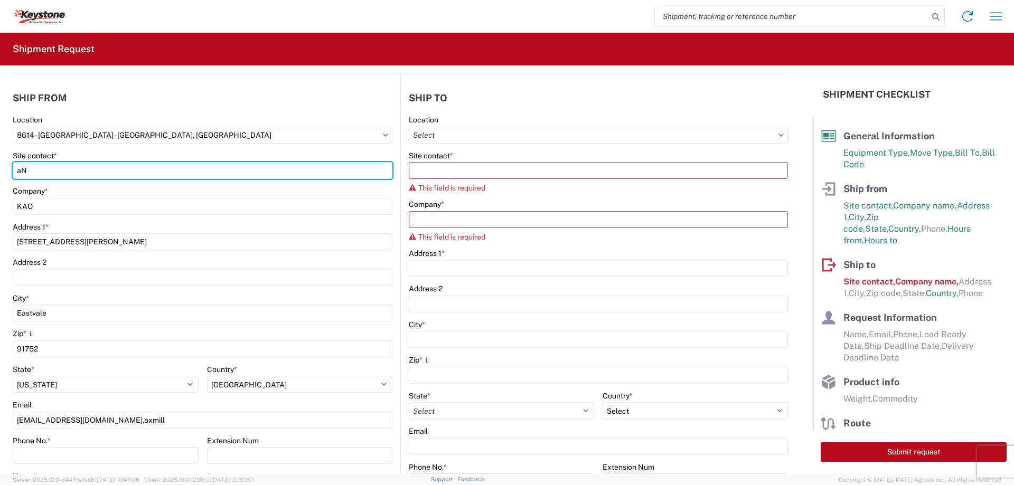
type input "a"
type input "[PERSON_NAME]"
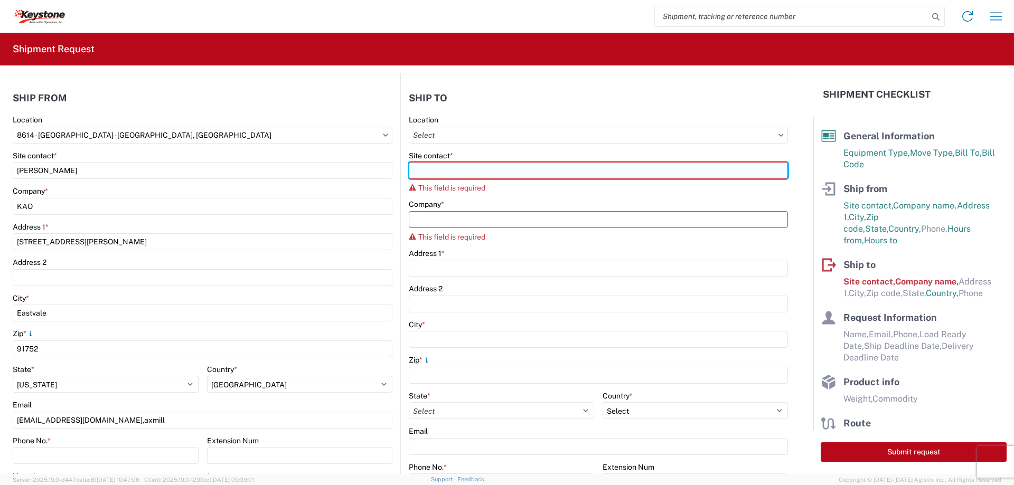
click at [510, 168] on input "Site contact *" at bounding box center [598, 170] width 379 height 17
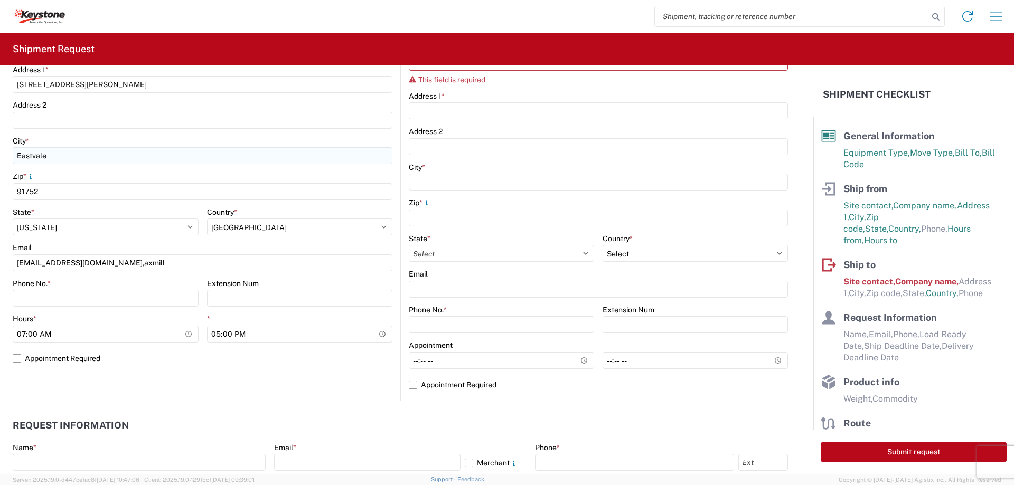
scroll to position [264, 0]
